Goal: Information Seeking & Learning: Understand process/instructions

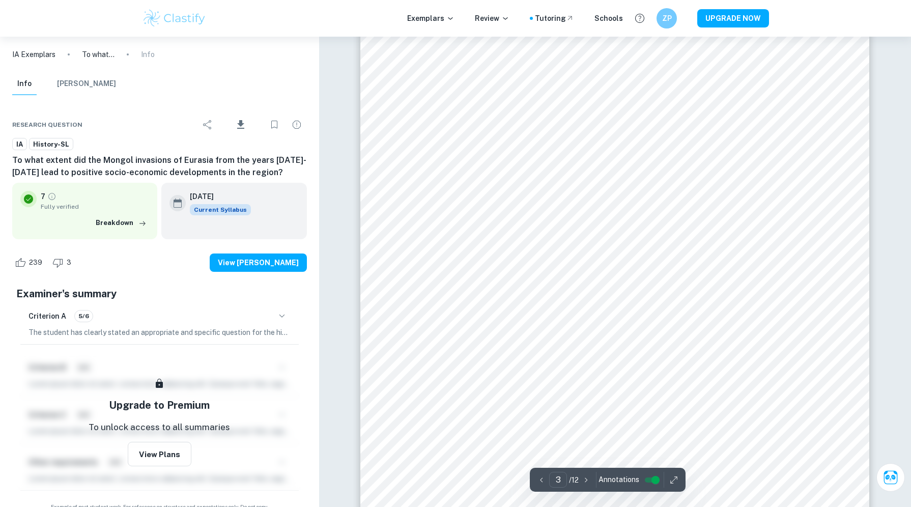
scroll to position [1665, 0]
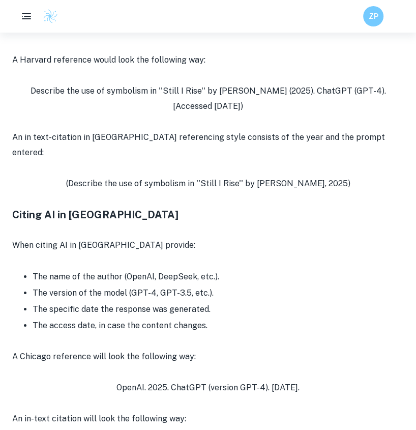
scroll to position [1423, 0]
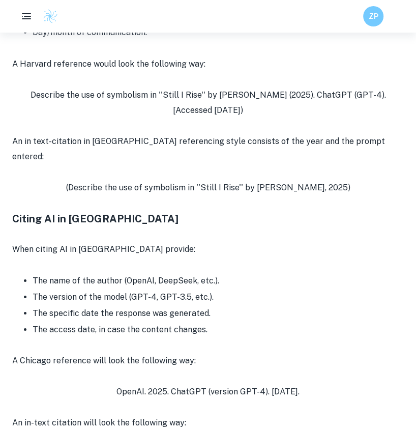
click at [17, 211] on h3 "Citing AI in [GEOGRAPHIC_DATA]" at bounding box center [208, 218] width 392 height 15
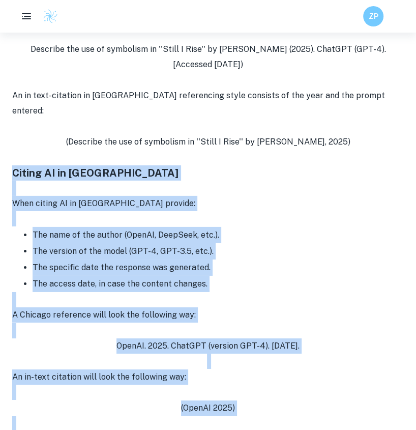
scroll to position [1569, 0]
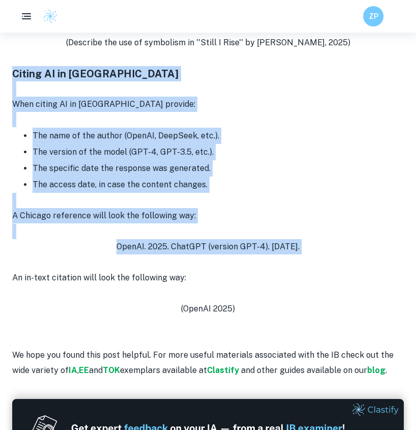
drag, startPoint x: 17, startPoint y: 201, endPoint x: 373, endPoint y: 235, distance: 358.0
copy div "Citing AI in [GEOGRAPHIC_DATA] When citing AI in [GEOGRAPHIC_DATA] provide: The…"
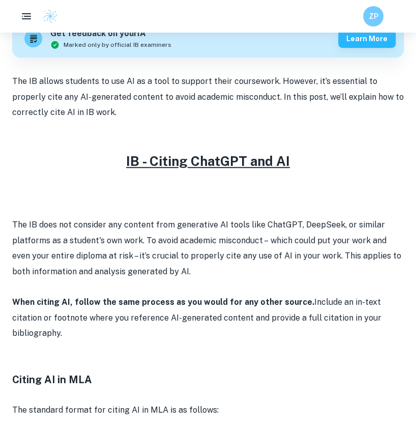
scroll to position [331, 0]
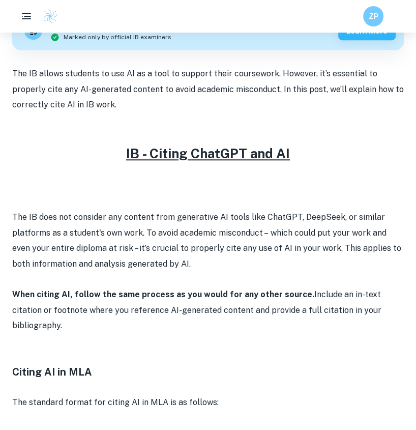
drag, startPoint x: 6, startPoint y: 73, endPoint x: 401, endPoint y: 304, distance: 457.7
copy div "The IB allows students to use AI as a tool to support their coursework. However…"
click at [310, 188] on p at bounding box center [208, 186] width 392 height 15
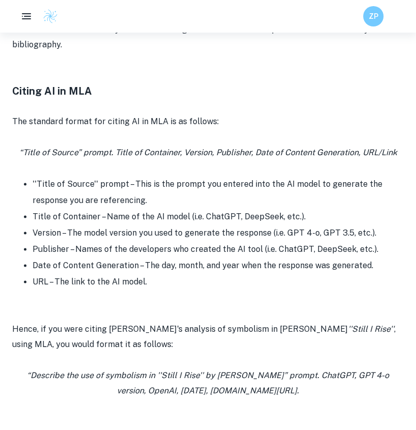
scroll to position [584, 0]
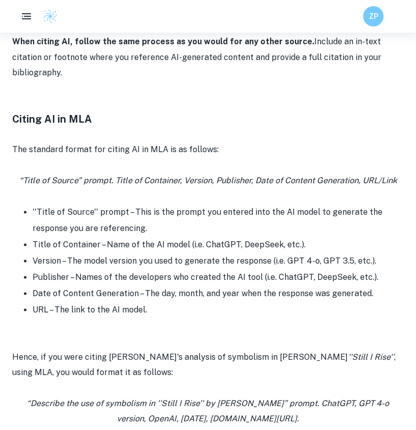
click at [18, 123] on h3 "Citing AI in MLA" at bounding box center [208, 118] width 392 height 15
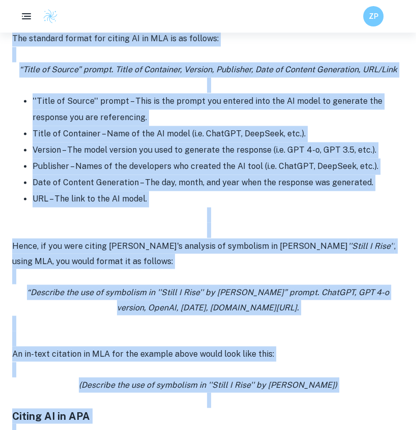
scroll to position [730, 0]
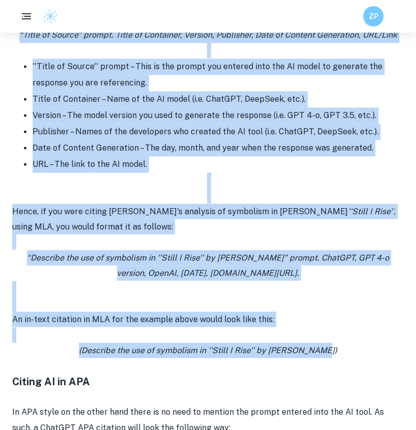
drag, startPoint x: 18, startPoint y: 123, endPoint x: 320, endPoint y: 351, distance: 378.0
copy div "Loremi DO si AME Con adipisci elitse doe tempor IN ut LAB et do magnaal: “Enima…"
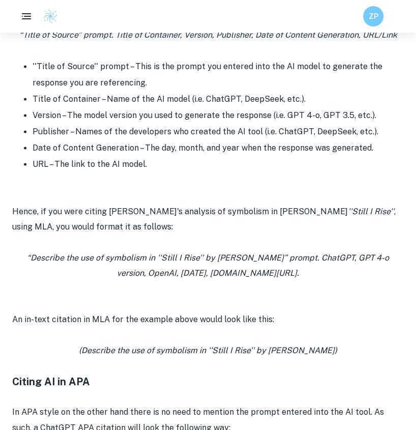
click at [154, 350] on icon "(Describe the use of symbolism in ''Still I Rise'' by [PERSON_NAME])" at bounding box center [208, 350] width 259 height 10
click at [97, 292] on p at bounding box center [208, 288] width 392 height 15
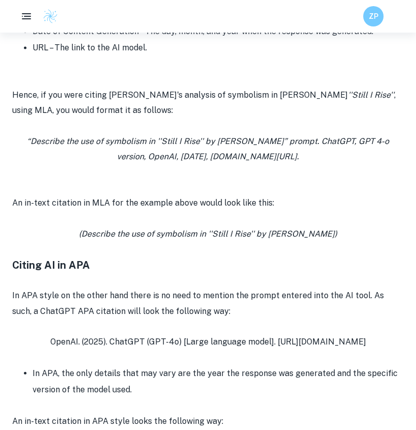
scroll to position [844, 0]
